Goal: Communication & Community: Answer question/provide support

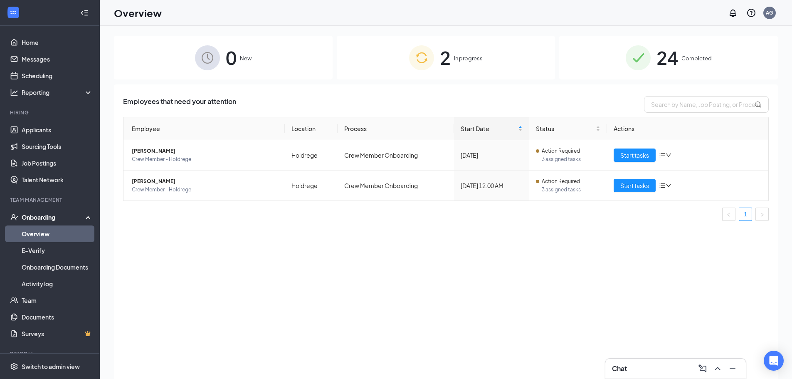
click at [41, 241] on link "Overview" at bounding box center [57, 233] width 71 height 17
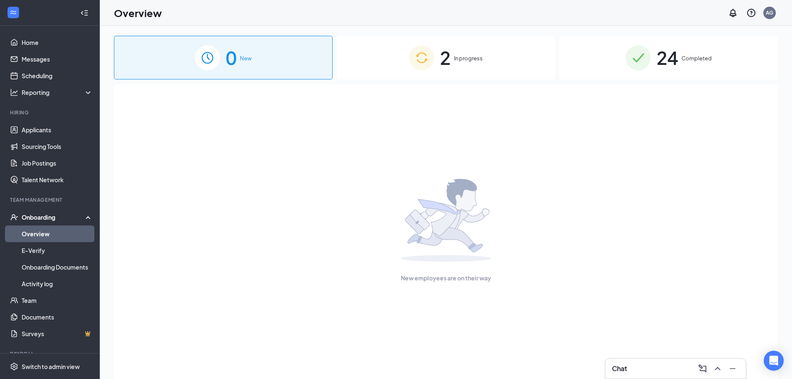
click at [454, 56] on span "In progress" at bounding box center [468, 58] width 29 height 8
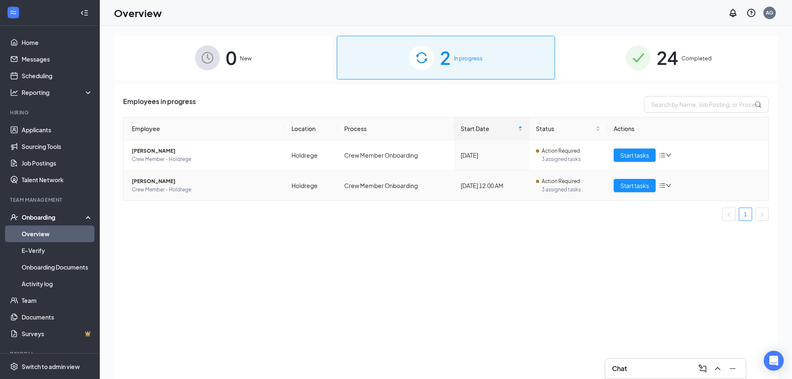
click at [665, 183] on icon "bars" at bounding box center [662, 185] width 7 height 7
click at [640, 219] on ul "1" at bounding box center [446, 214] width 646 height 13
click at [664, 186] on icon "bars" at bounding box center [662, 185] width 5 height 5
click at [151, 180] on span "[PERSON_NAME]" at bounding box center [205, 181] width 146 height 8
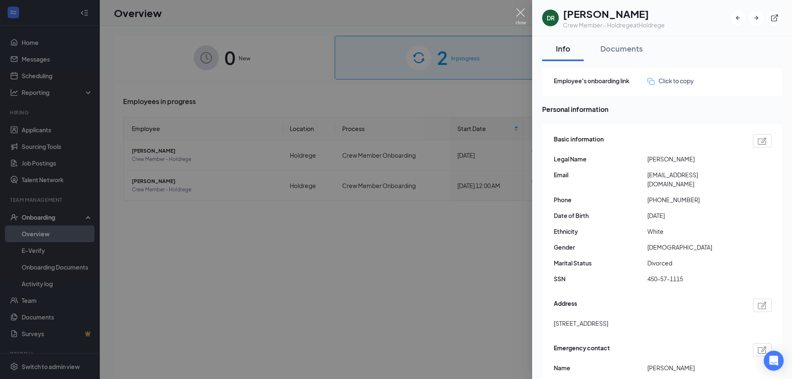
click at [520, 18] on img at bounding box center [521, 16] width 10 height 16
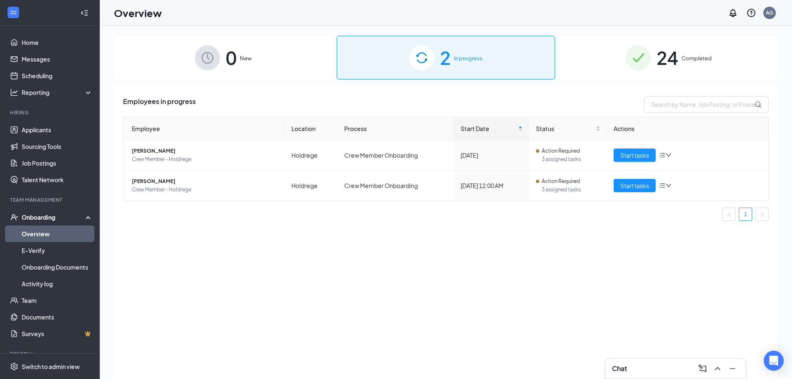
click at [414, 282] on div "Employees in progress Employee Location Process Start Date Status Actions [PERS…" at bounding box center [446, 241] width 664 height 315
click at [716, 368] on icon "ChevronUp" at bounding box center [718, 369] width 10 height 10
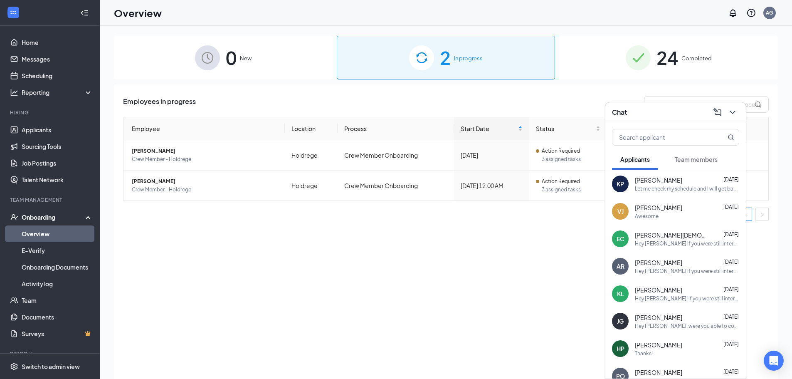
click at [693, 158] on span "Team members" at bounding box center [696, 159] width 43 height 7
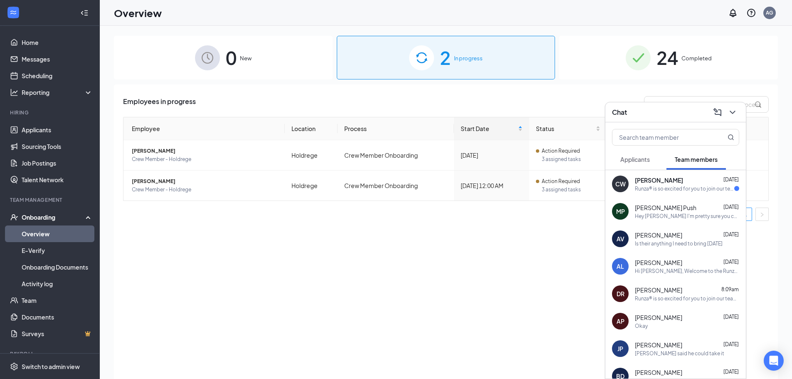
click at [679, 298] on div "Runza® is so excited for you to join our team! Do you know anyone else who migh…" at bounding box center [687, 298] width 104 height 7
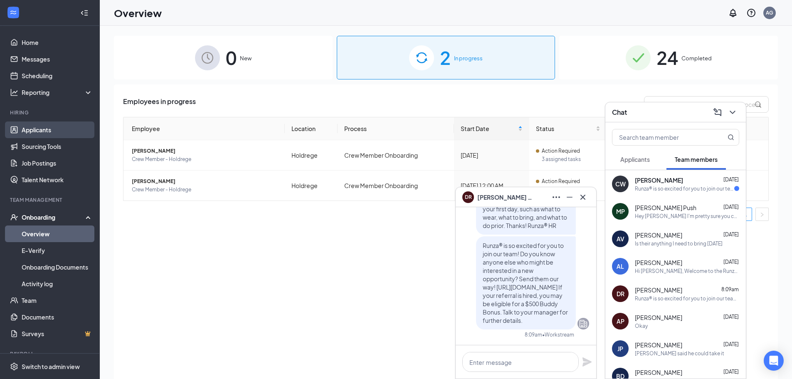
click at [29, 129] on link "Applicants" at bounding box center [57, 129] width 71 height 17
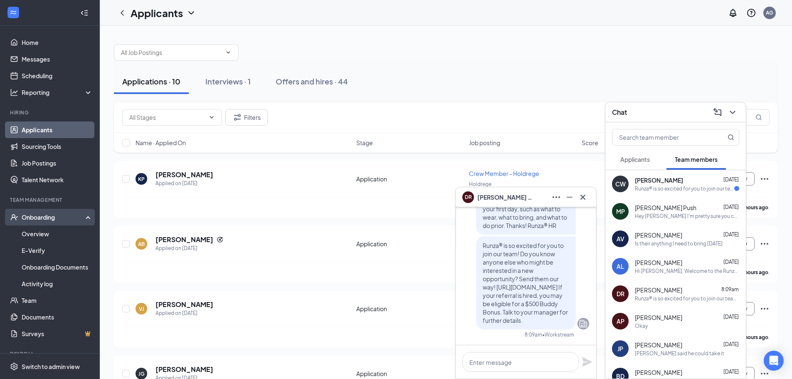
click at [51, 218] on div "Onboarding" at bounding box center [54, 217] width 64 height 8
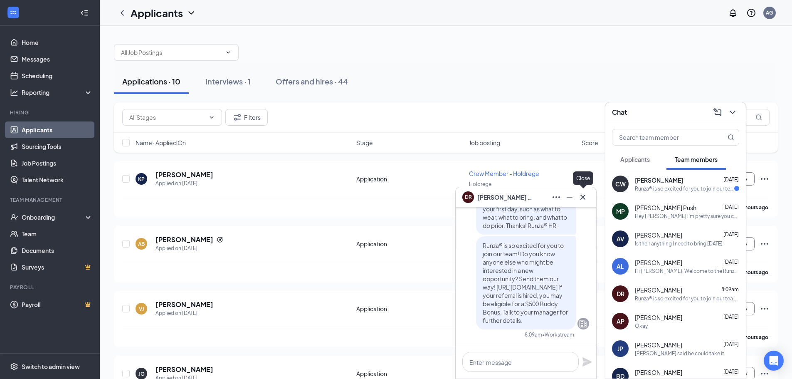
click at [581, 195] on icon "Cross" at bounding box center [583, 196] width 5 height 5
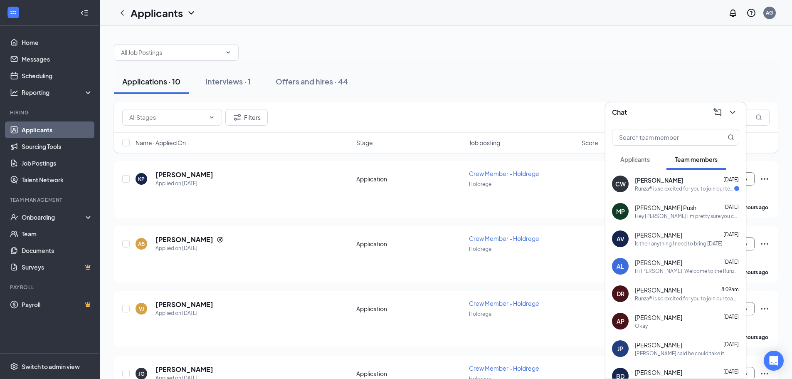
click at [724, 183] on div "[DATE]" at bounding box center [731, 180] width 15 height 8
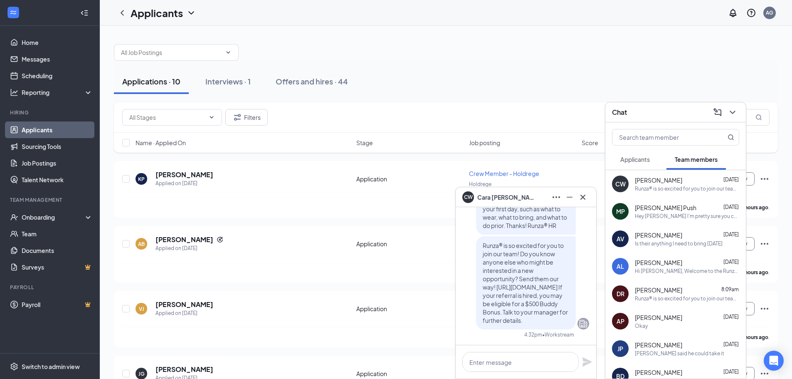
click at [666, 301] on div "Runza® is so excited for you to join our team! Do you know anyone else who migh…" at bounding box center [687, 298] width 104 height 7
click at [657, 291] on span "[PERSON_NAME]" at bounding box center [658, 290] width 47 height 8
click at [511, 357] on textarea at bounding box center [521, 362] width 116 height 20
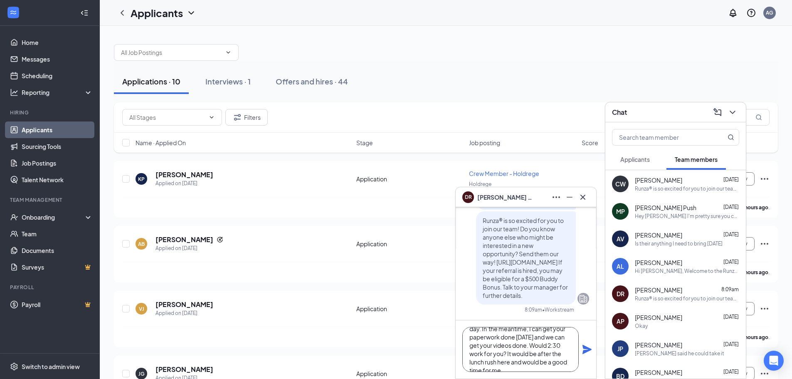
scroll to position [42, 0]
type textarea "Hey [PERSON_NAME] would like to figure out a good spot on our schedule to get y…"
click at [586, 348] on icon "Plane" at bounding box center [587, 349] width 9 height 9
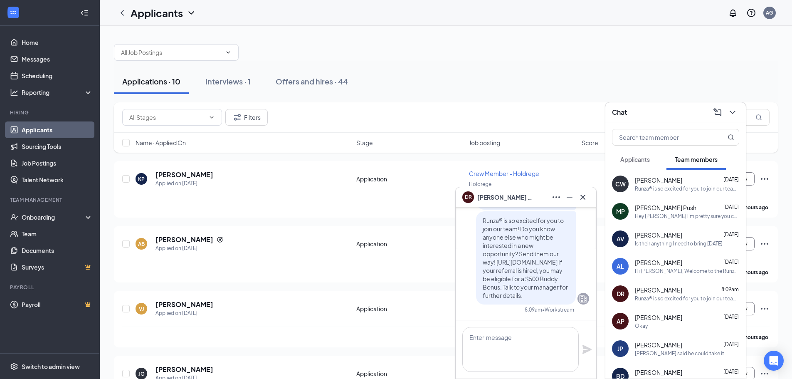
scroll to position [0, 0]
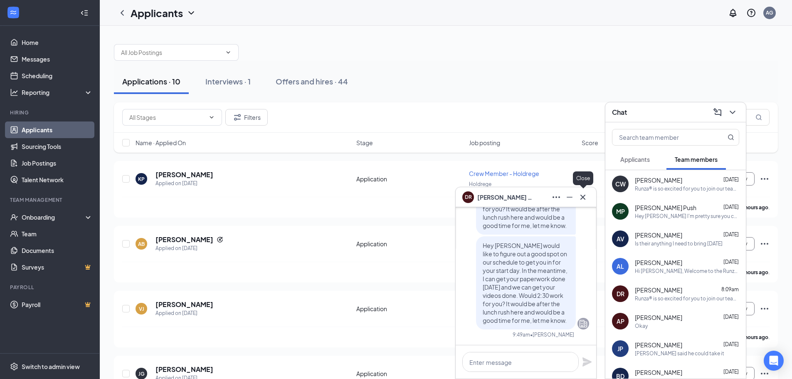
click at [581, 198] on icon "Cross" at bounding box center [583, 197] width 10 height 10
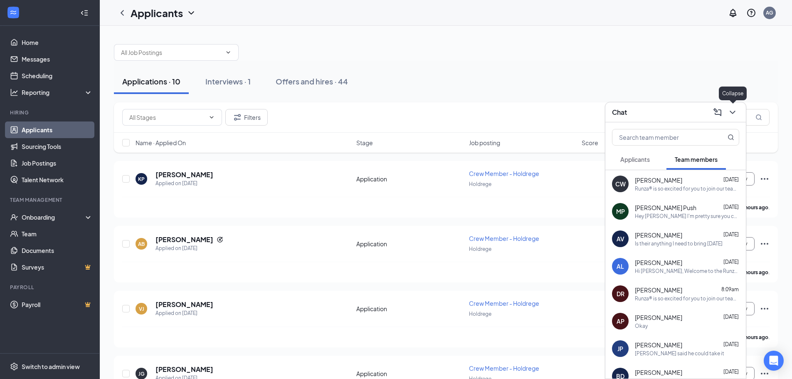
click at [738, 110] on button at bounding box center [732, 112] width 13 height 13
